Goal: Obtain resource: Download file/media

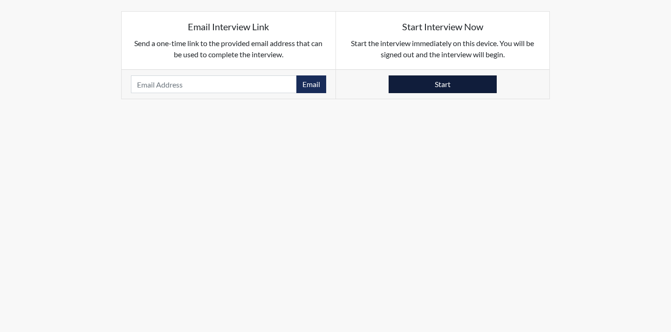
click at [419, 88] on button "Start" at bounding box center [442, 84] width 108 height 18
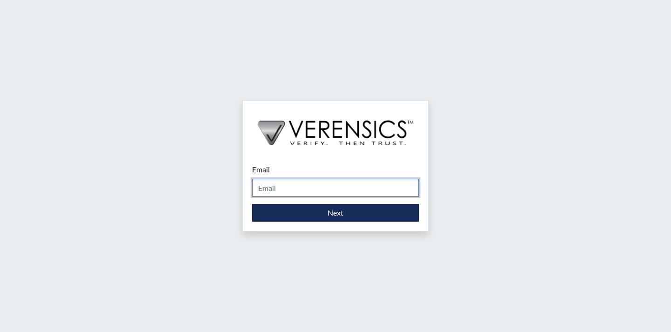
click at [379, 186] on input "Email" at bounding box center [335, 188] width 167 height 18
type input "[EMAIL_ADDRESS][PERSON_NAME][DOMAIN_NAME]"
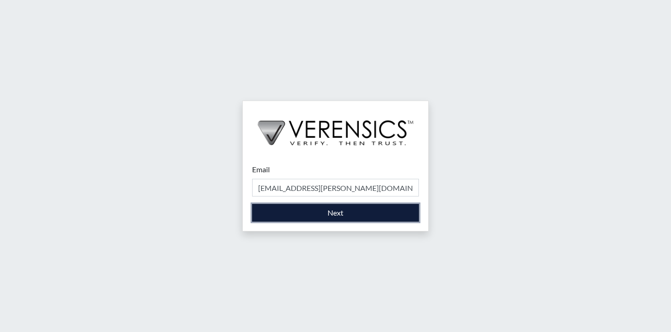
click at [316, 215] on button "Next" at bounding box center [335, 213] width 167 height 18
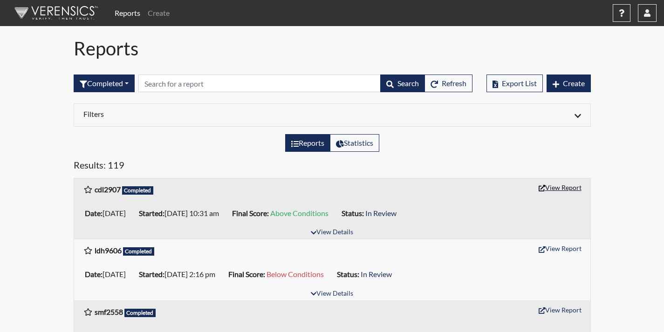
click at [554, 188] on button "View Report" at bounding box center [559, 187] width 51 height 14
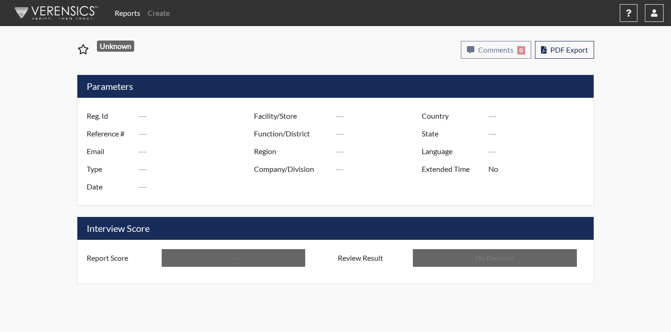
type input "cdl2907"
type input "51073"
type input "---"
type input "Corrections Pre-Employment"
type input "[DATE]"
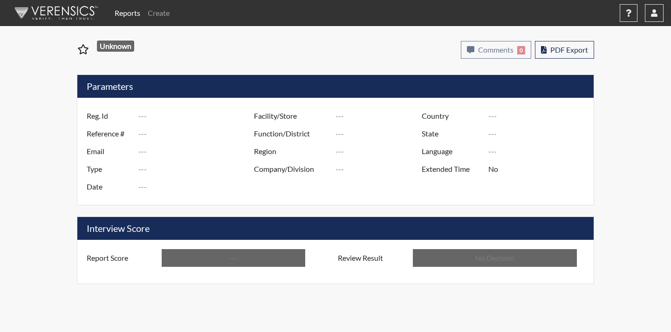
type input "Coastal SP"
type input "[GEOGRAPHIC_DATA]"
type input "[US_STATE]"
type input "English"
type input "Above Conditions"
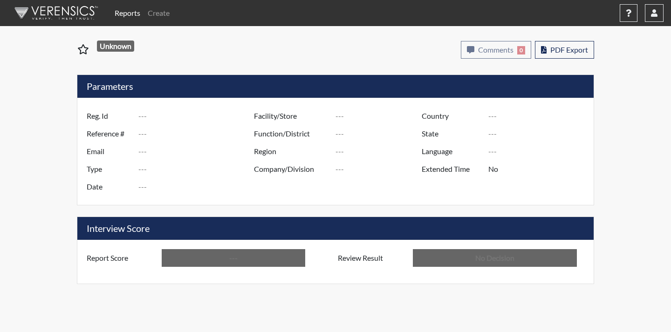
type input "In Review"
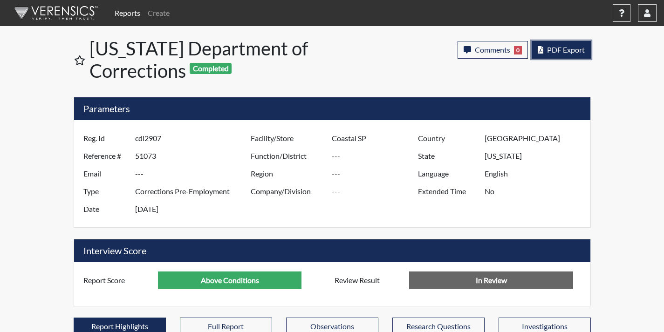
click at [547, 47] on span "PDF Export" at bounding box center [566, 49] width 38 height 9
